Goal: Task Accomplishment & Management: Manage account settings

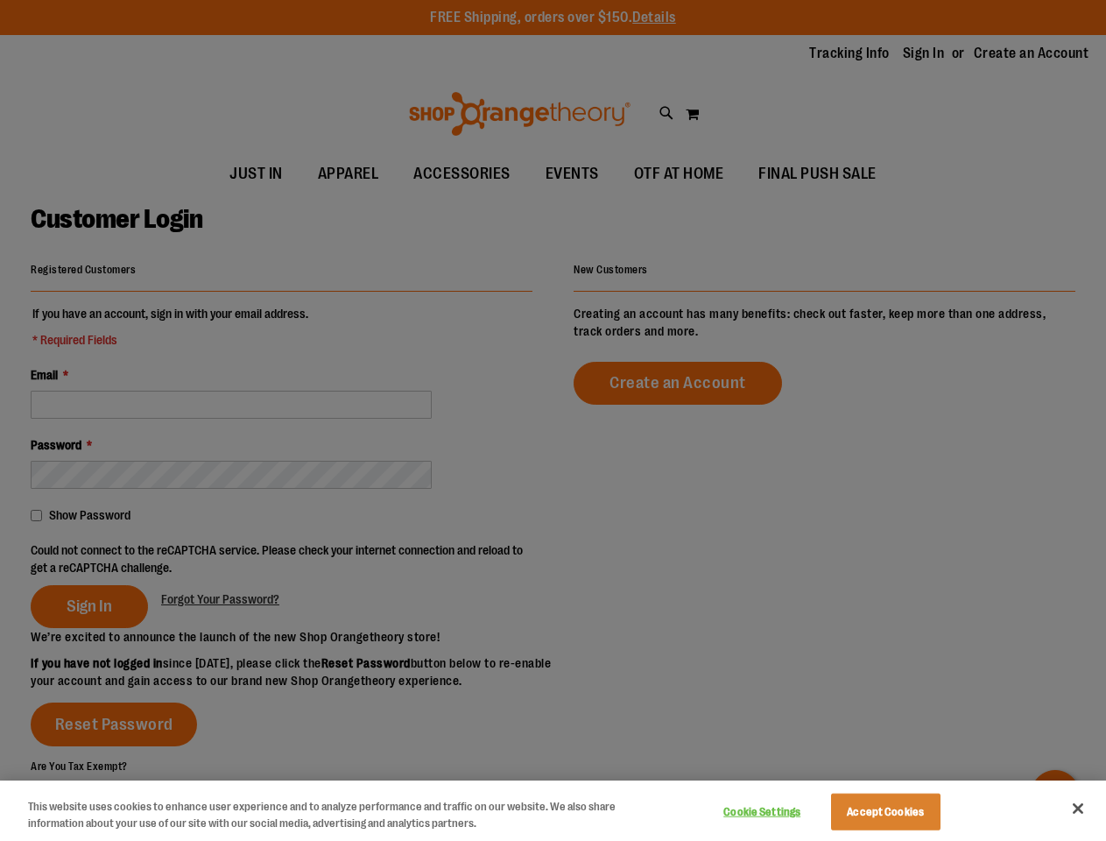
click at [553, 420] on div at bounding box center [553, 420] width 1106 height 841
click at [784, 812] on button "Cookie Settings" at bounding box center [762, 811] width 109 height 35
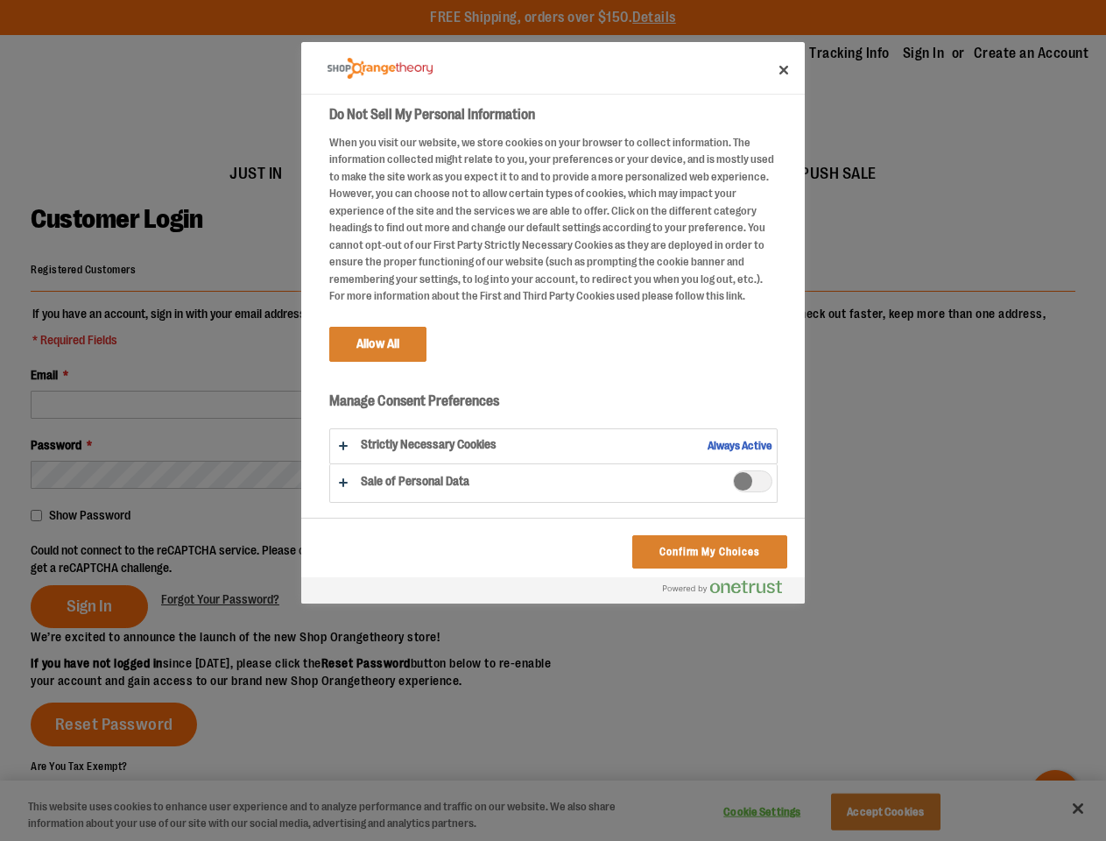
click at [907, 812] on div at bounding box center [553, 420] width 1106 height 841
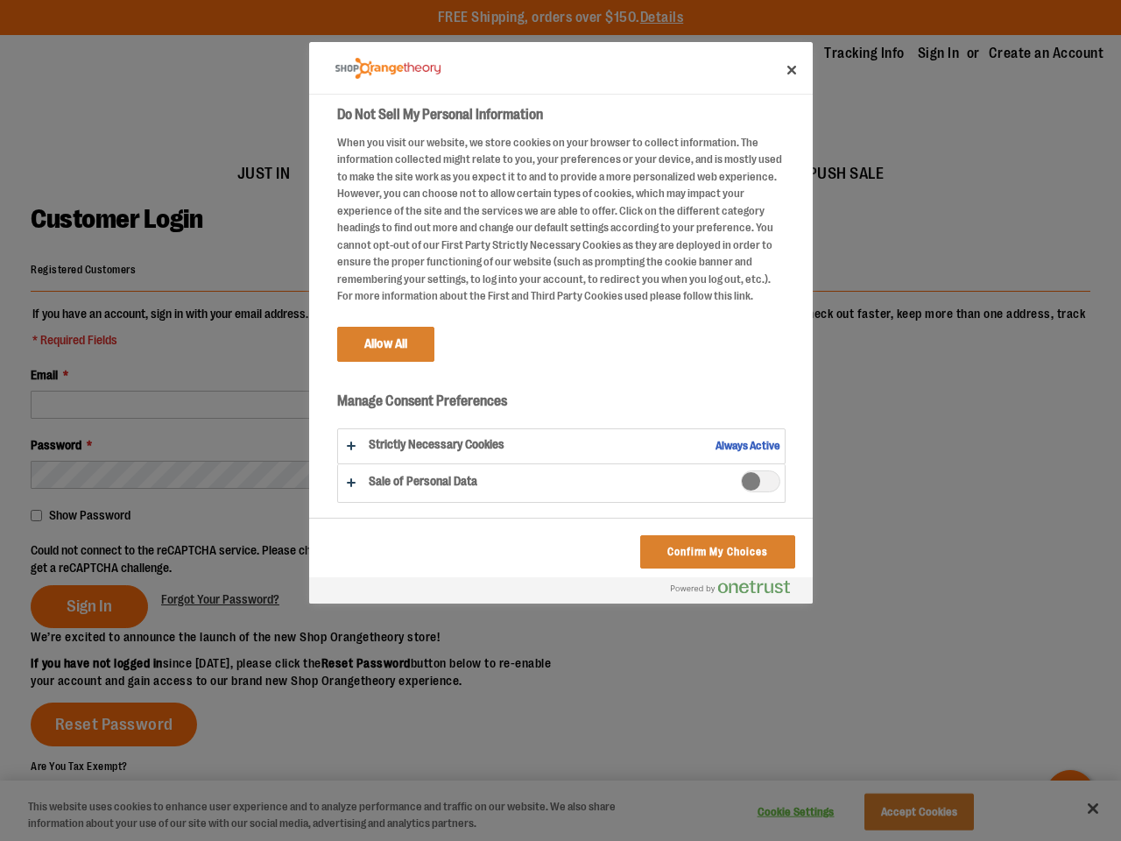
click at [1078, 809] on div at bounding box center [560, 420] width 1121 height 841
click at [285, 558] on div at bounding box center [560, 420] width 1121 height 841
